Goal: Use online tool/utility: Utilize a website feature to perform a specific function

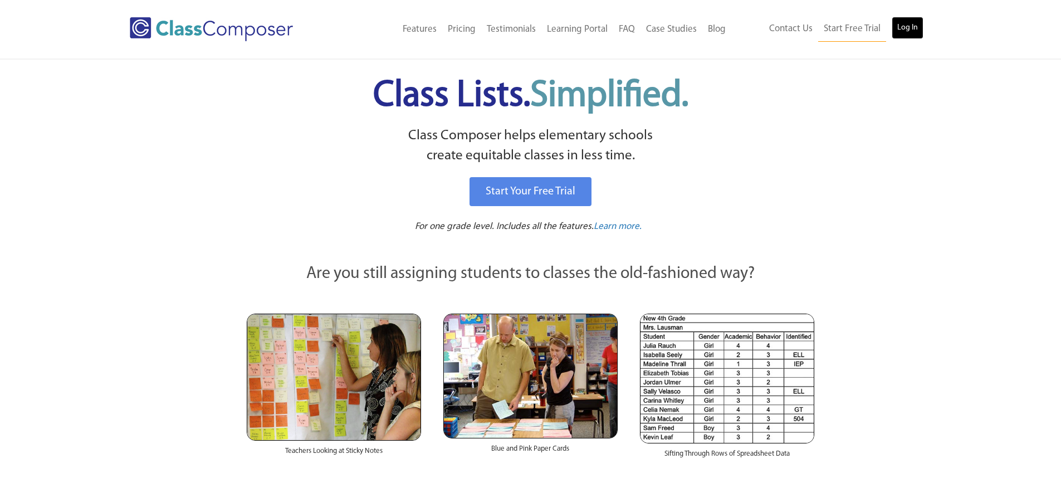
click at [916, 35] on link "Log In" at bounding box center [908, 28] width 32 height 22
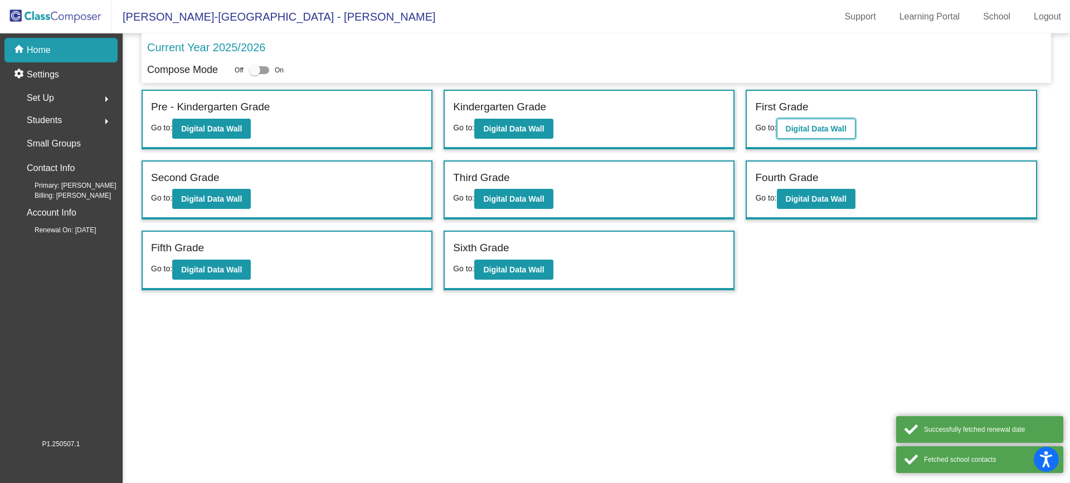
click at [815, 129] on b "Digital Data Wall" at bounding box center [815, 128] width 61 height 9
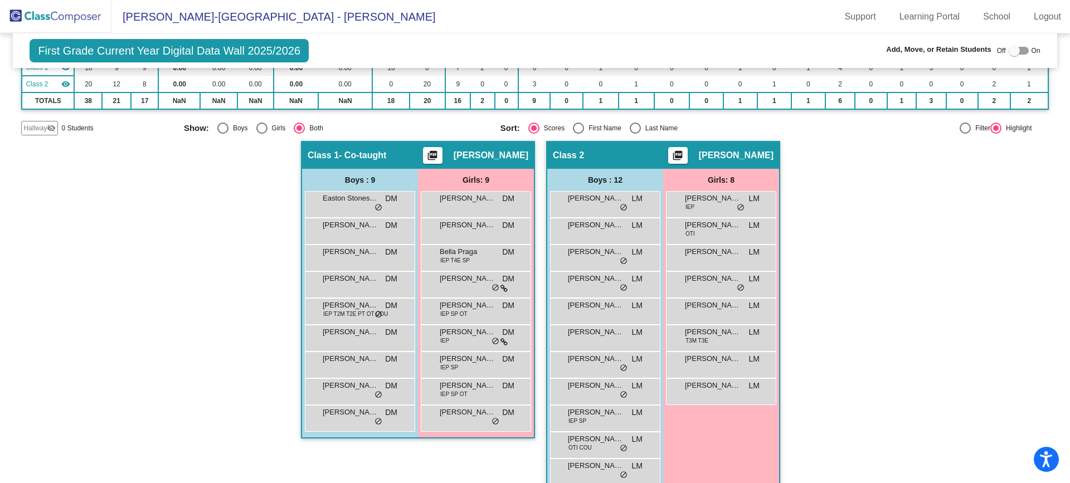
scroll to position [158, 0]
